Goal: Information Seeking & Learning: Learn about a topic

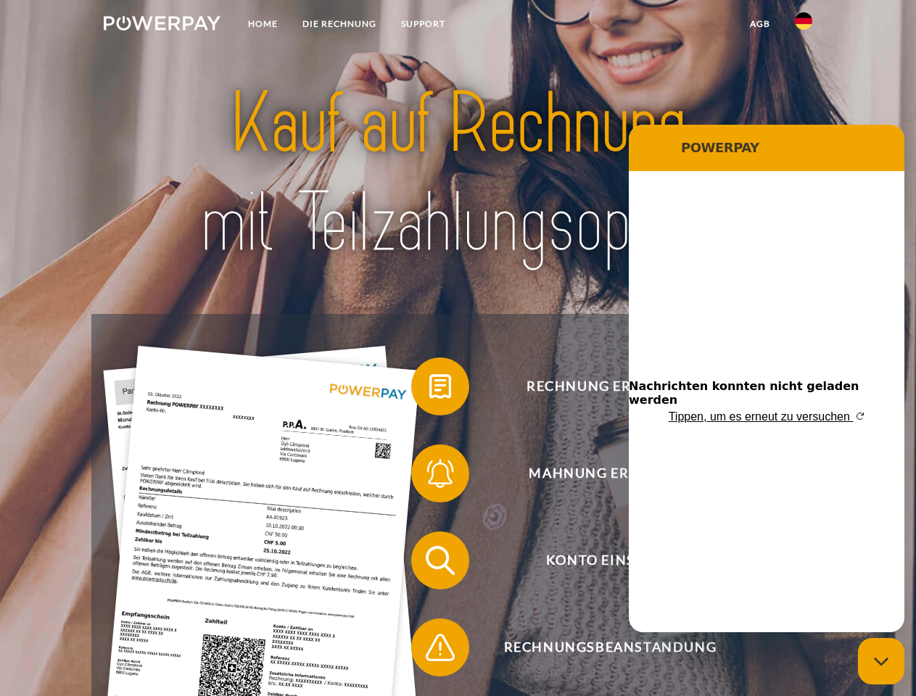
click at [162, 25] on img at bounding box center [162, 23] width 117 height 15
click at [804, 25] on img at bounding box center [803, 20] width 17 height 17
click at [760, 24] on link "agb" at bounding box center [760, 24] width 45 height 26
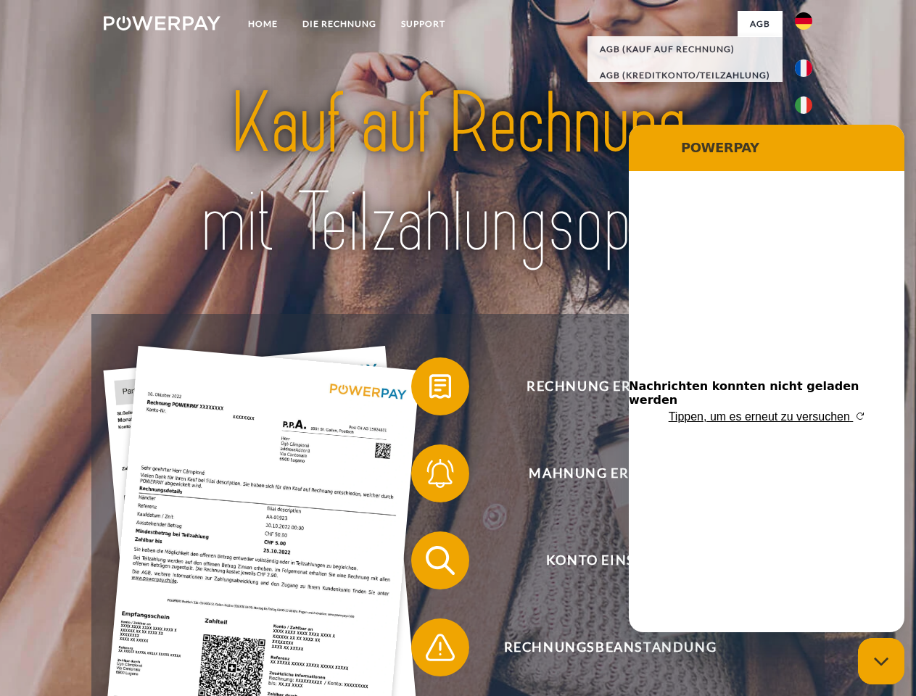
click at [429, 390] on span at bounding box center [418, 386] width 73 height 73
click at [429, 477] on span at bounding box center [418, 473] width 73 height 73
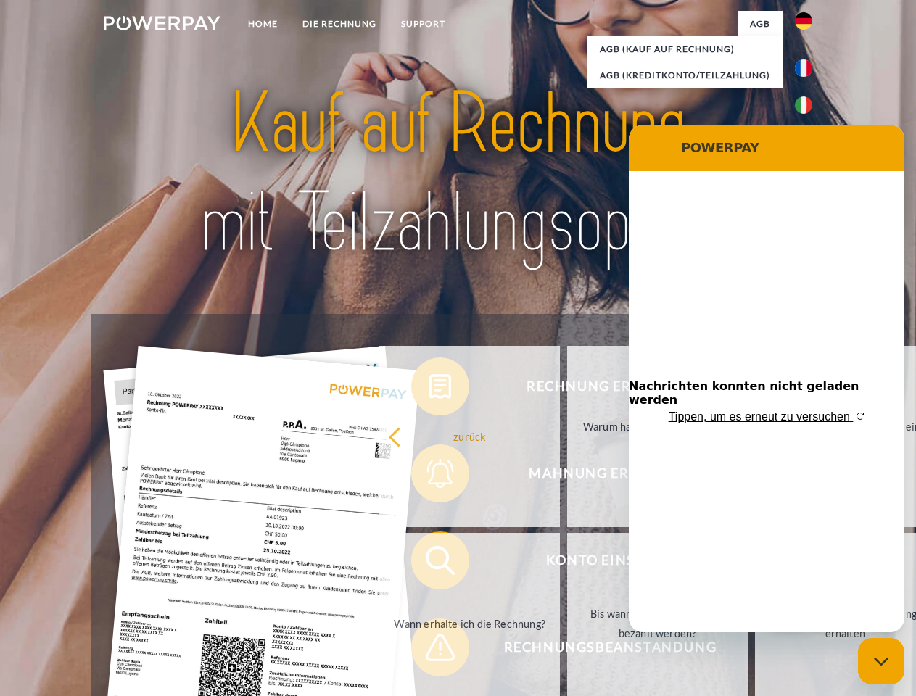
click at [567, 564] on link "Bis wann muss die Rechnung bezahlt werden?" at bounding box center [657, 623] width 181 height 181
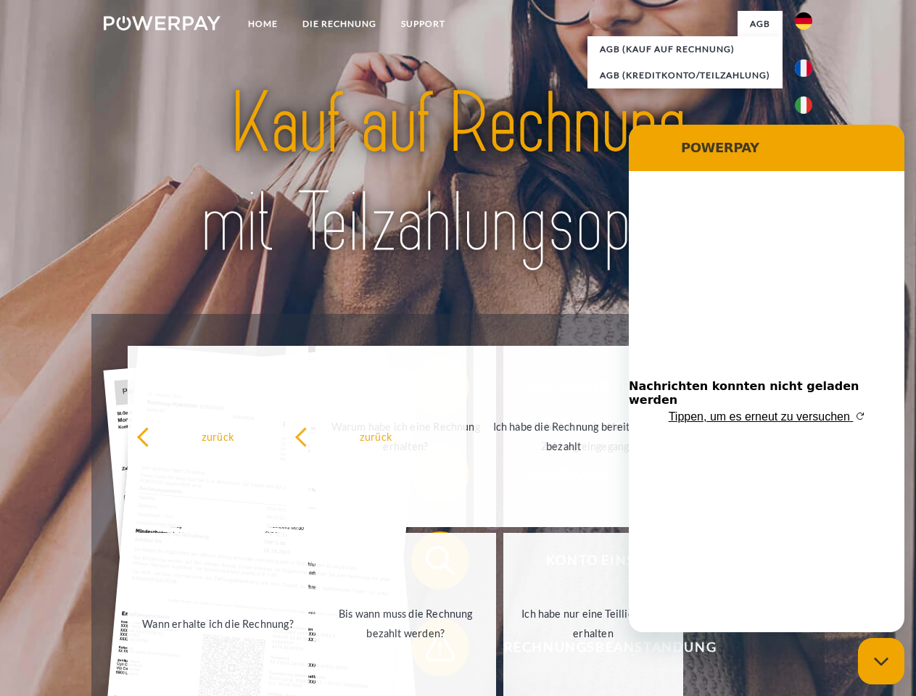
click at [429, 651] on span at bounding box center [418, 648] width 73 height 73
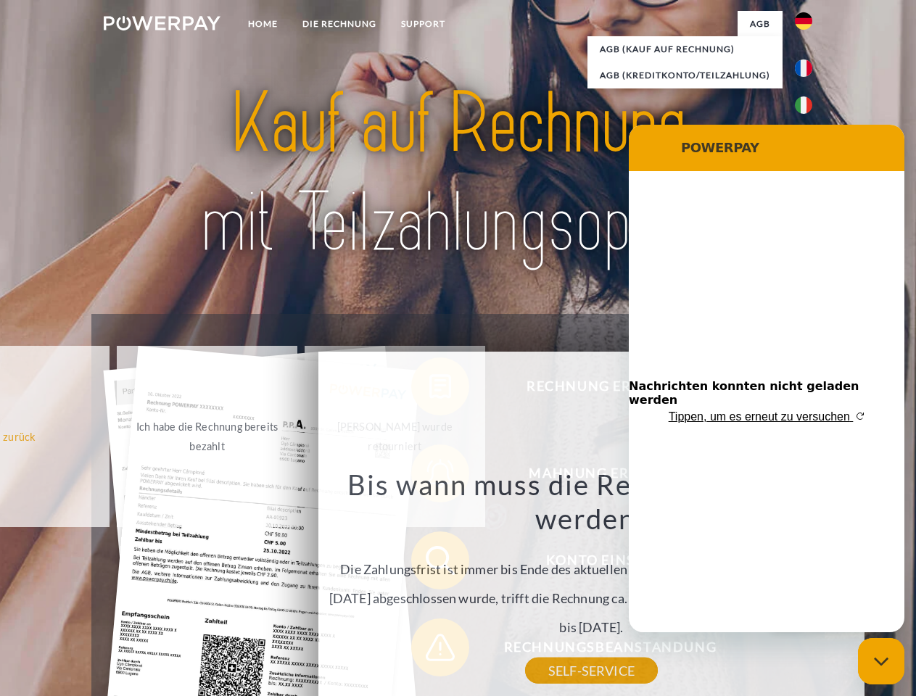
click at [881, 662] on icon "Messaging-Fenster schließen" at bounding box center [881, 661] width 15 height 9
